Goal: Information Seeking & Learning: Understand process/instructions

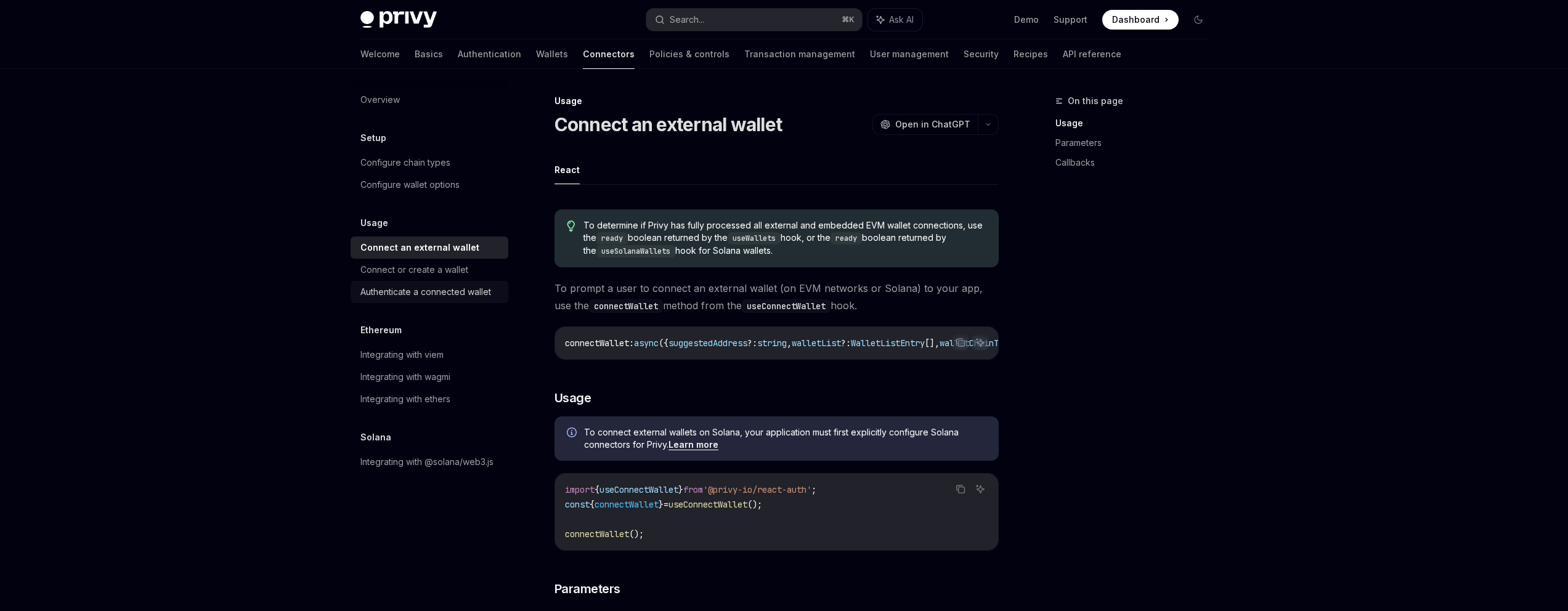
click at [421, 289] on div "Authenticate a connected wallet" at bounding box center [426, 292] width 131 height 15
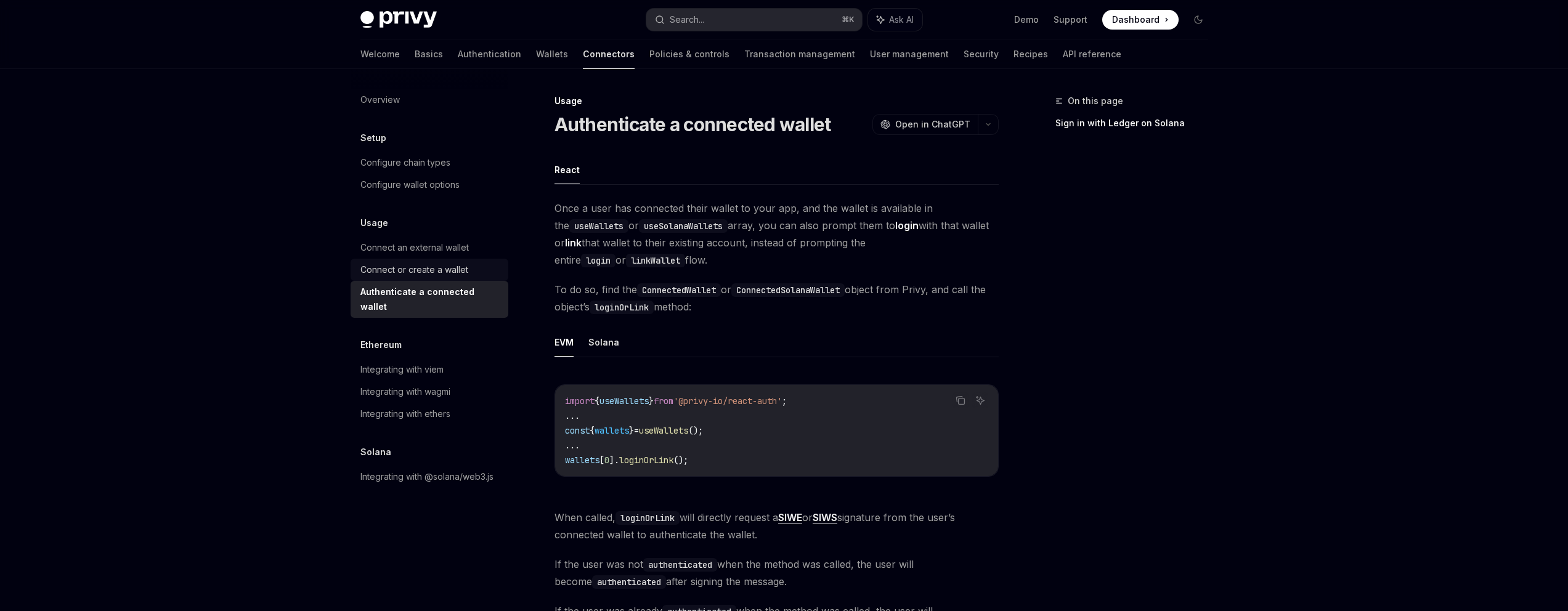
click at [450, 271] on div "Connect or create a wallet" at bounding box center [414, 270] width 108 height 15
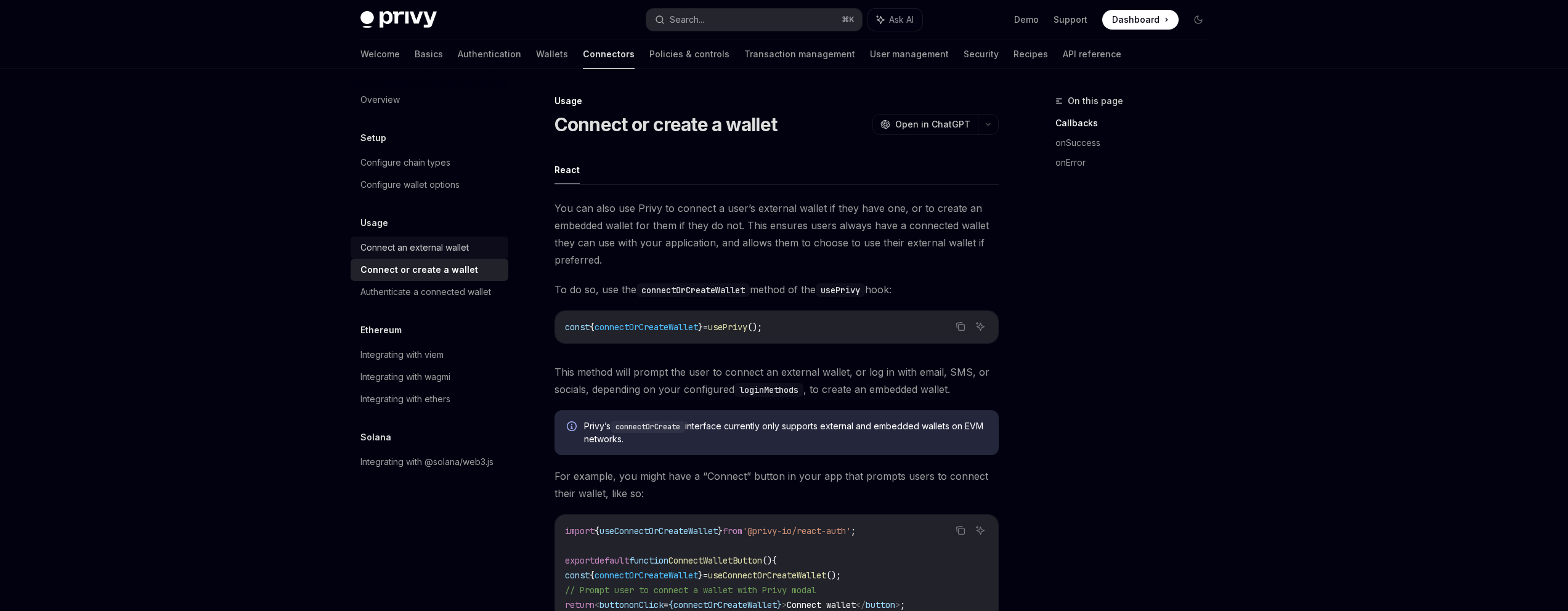
click at [439, 251] on div "Connect an external wallet" at bounding box center [414, 248] width 108 height 15
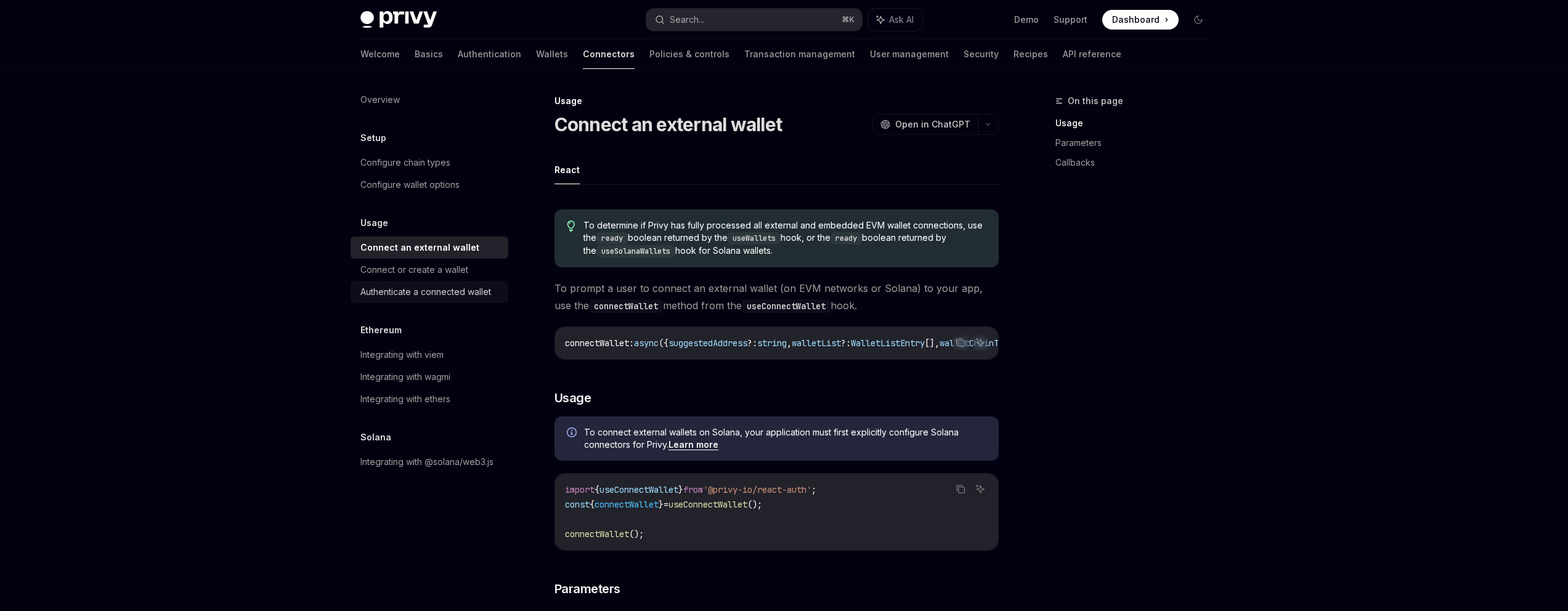
click at [461, 292] on div "Authenticate a connected wallet" at bounding box center [426, 292] width 131 height 15
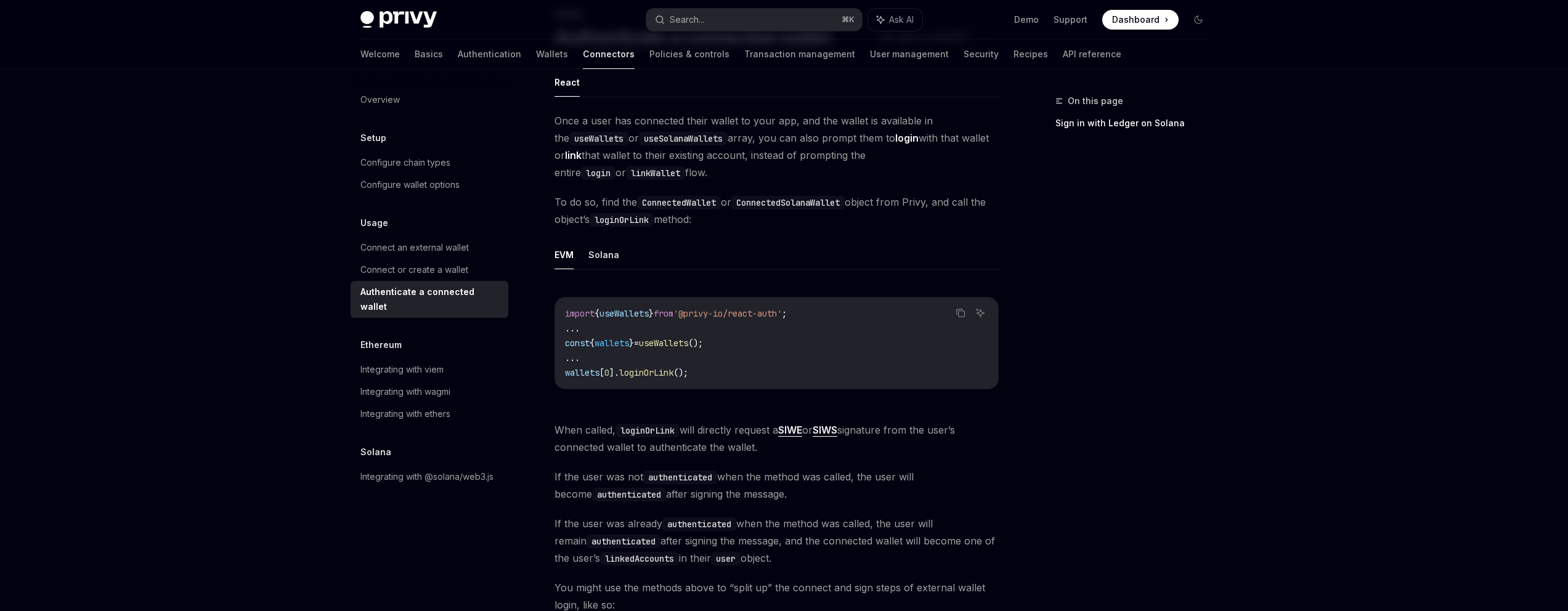
scroll to position [138, 0]
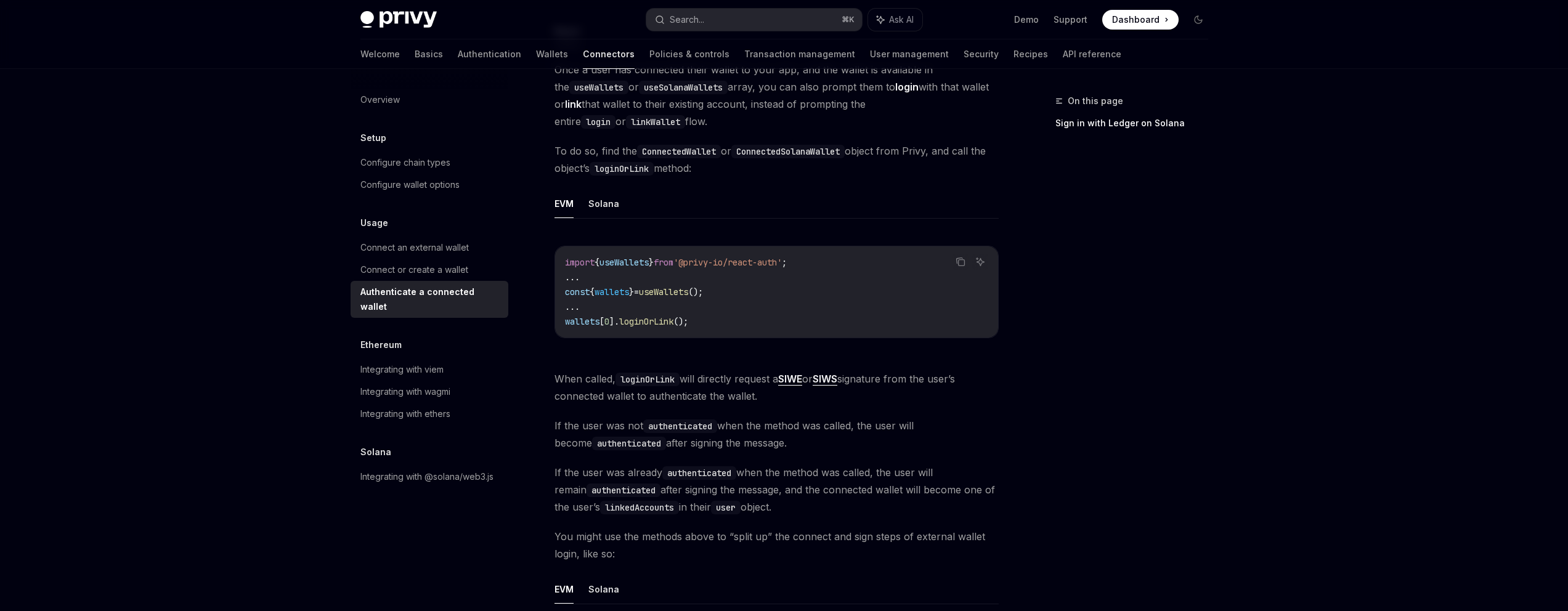
type textarea "*"
